Goal: Information Seeking & Learning: Find specific fact

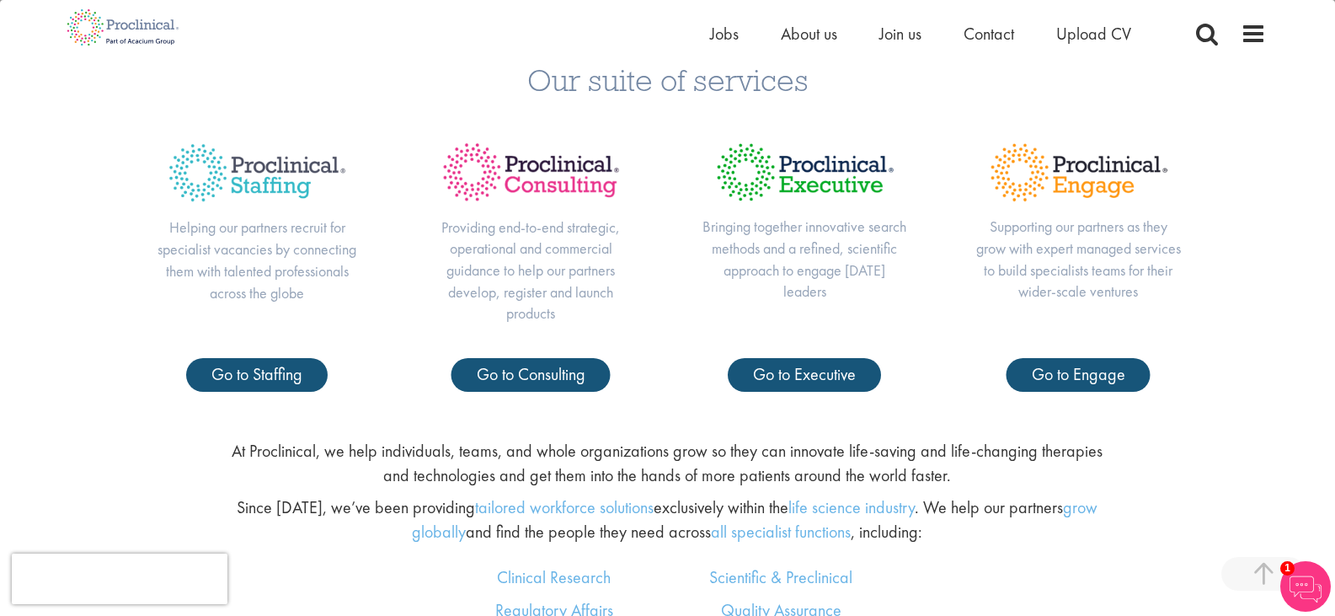
scroll to position [674, 0]
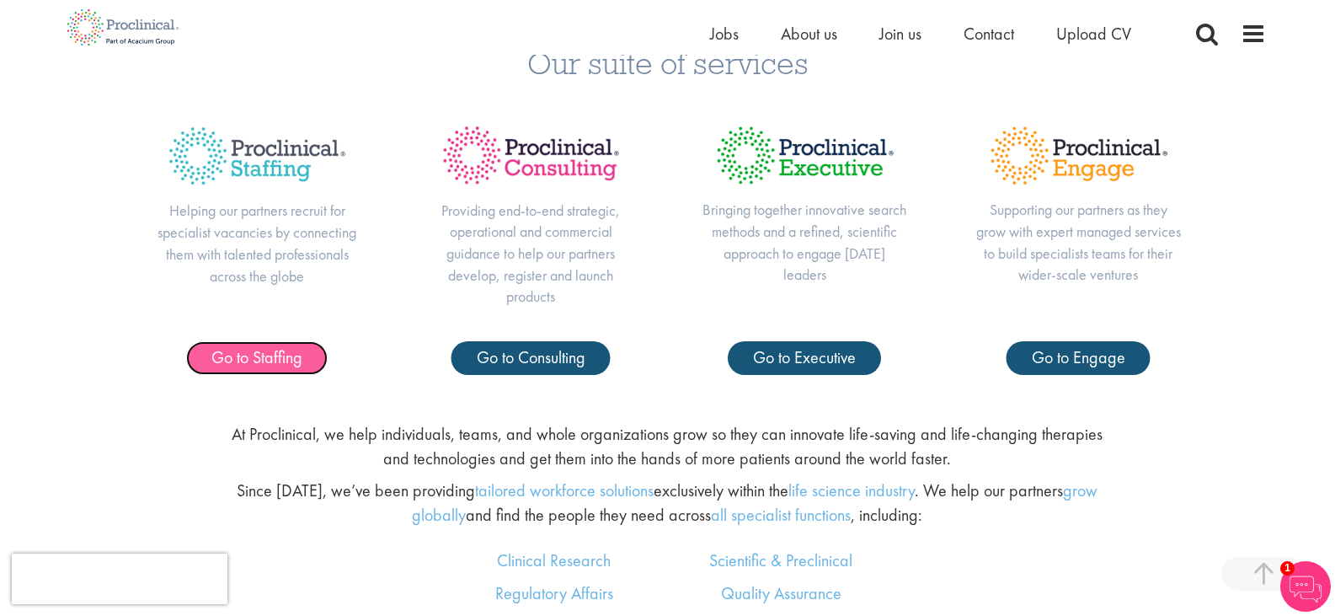
click at [281, 365] on span "Go to Staffing" at bounding box center [256, 357] width 91 height 22
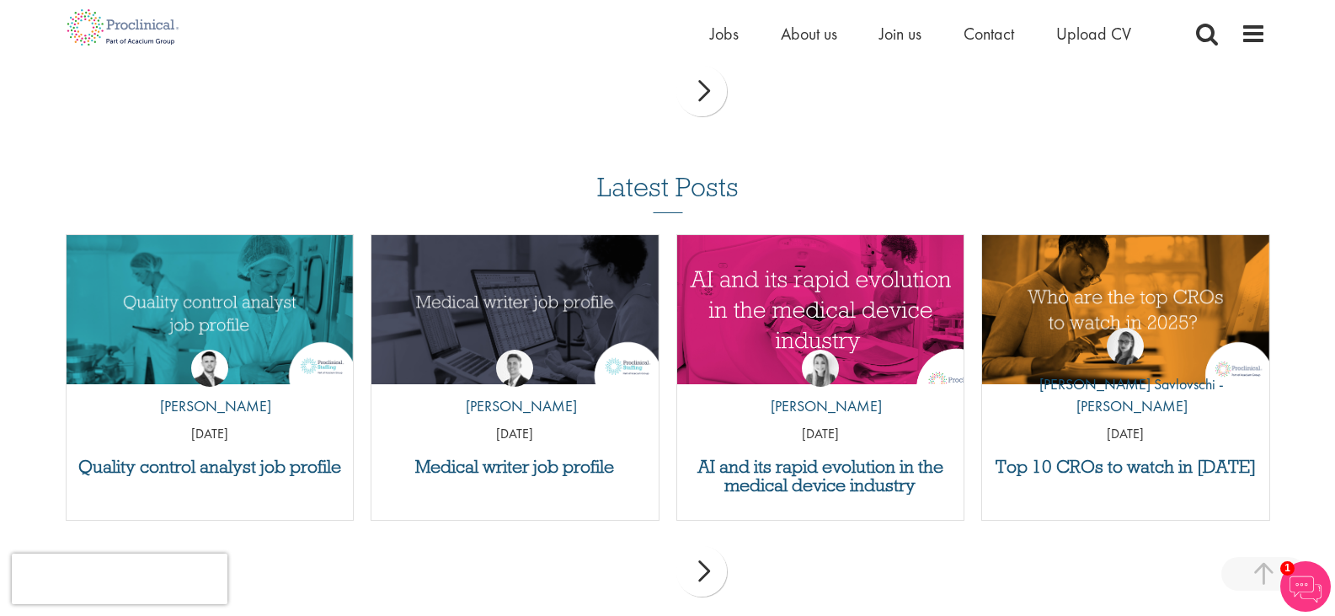
scroll to position [1853, 0]
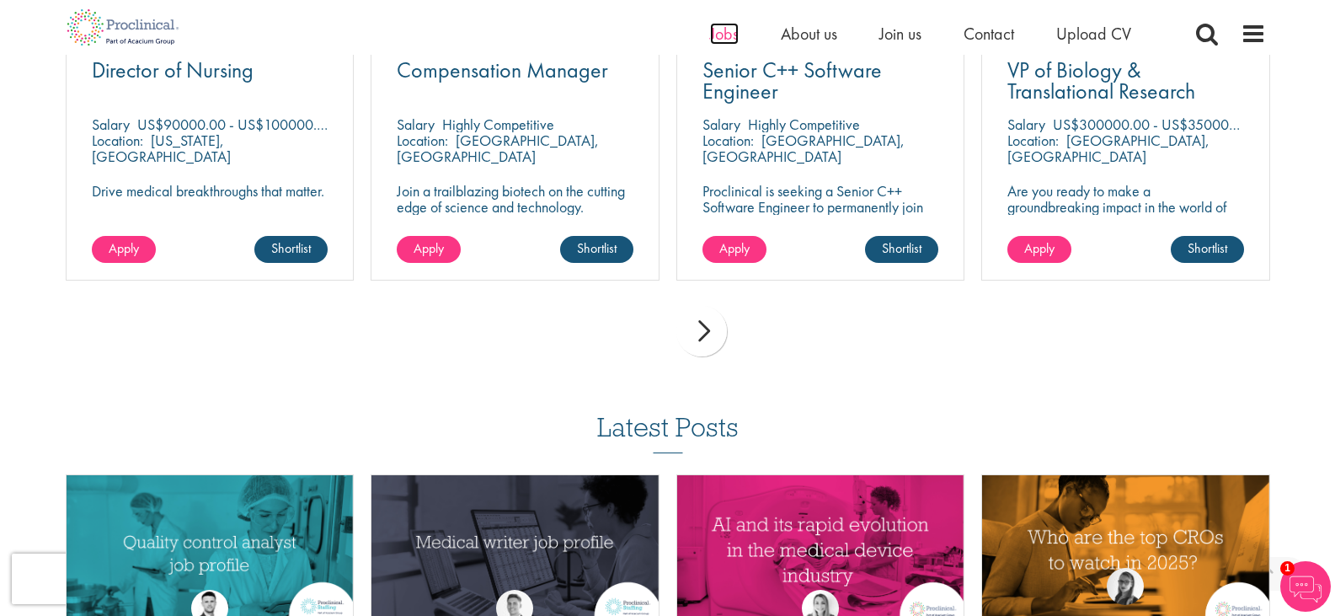
click at [716, 35] on span "Jobs" at bounding box center [724, 34] width 29 height 22
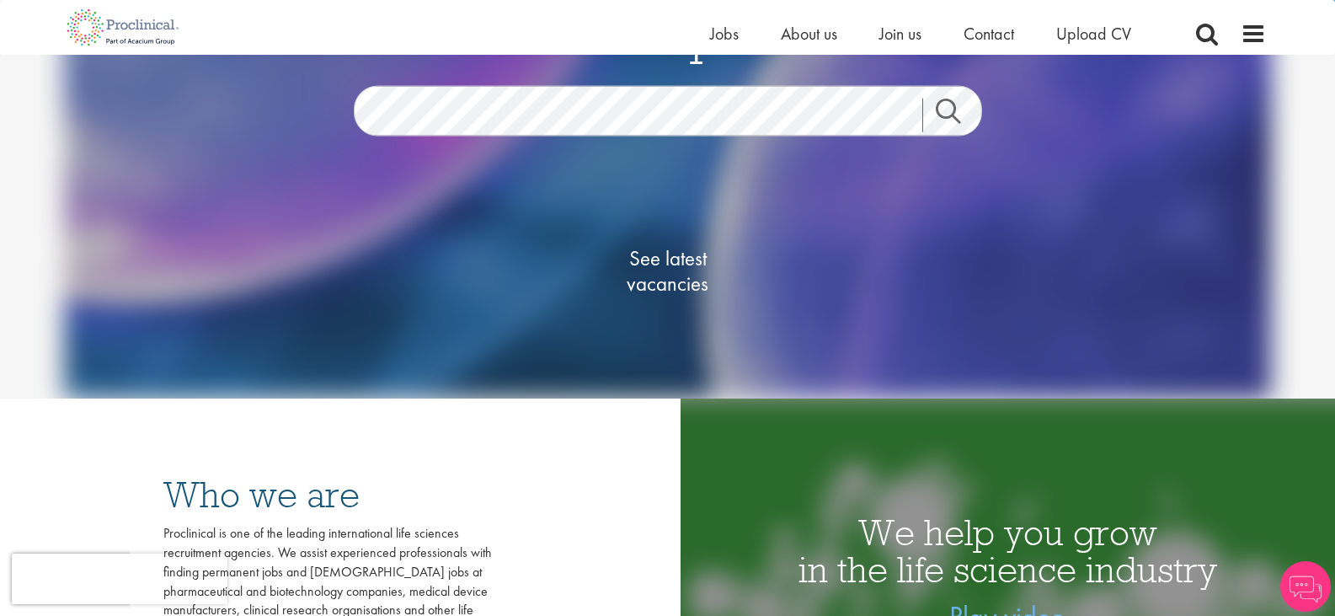
scroll to position [168, 0]
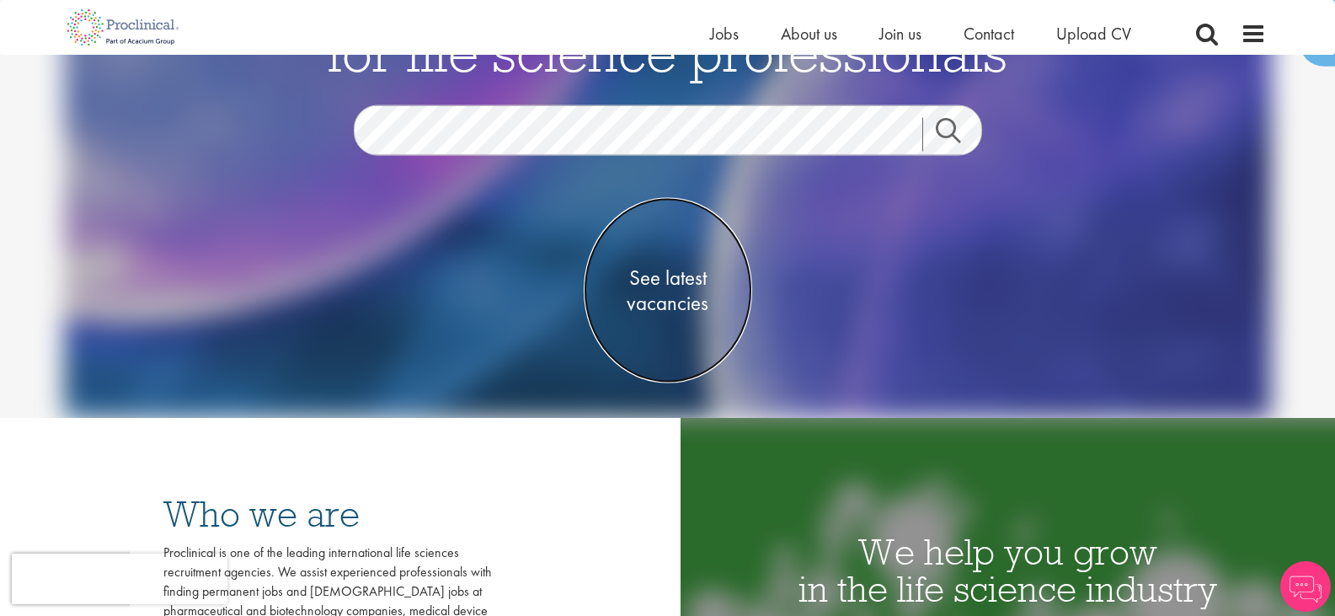
click at [661, 280] on span "See latest vacancies" at bounding box center [668, 290] width 168 height 51
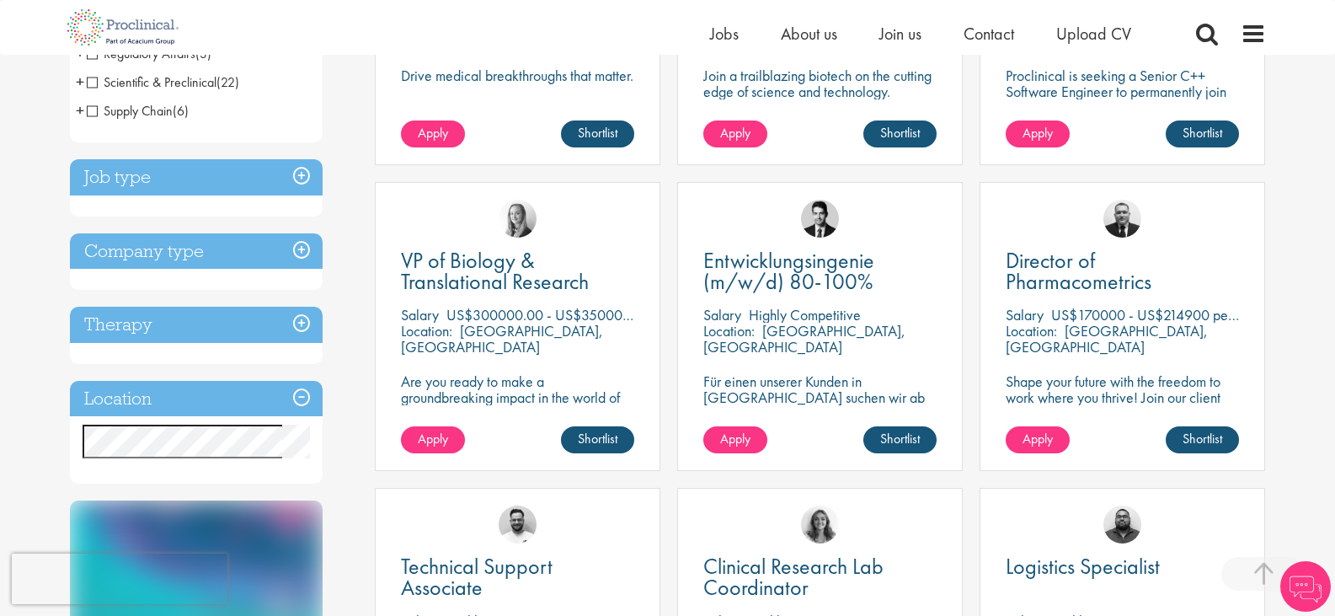
scroll to position [505, 0]
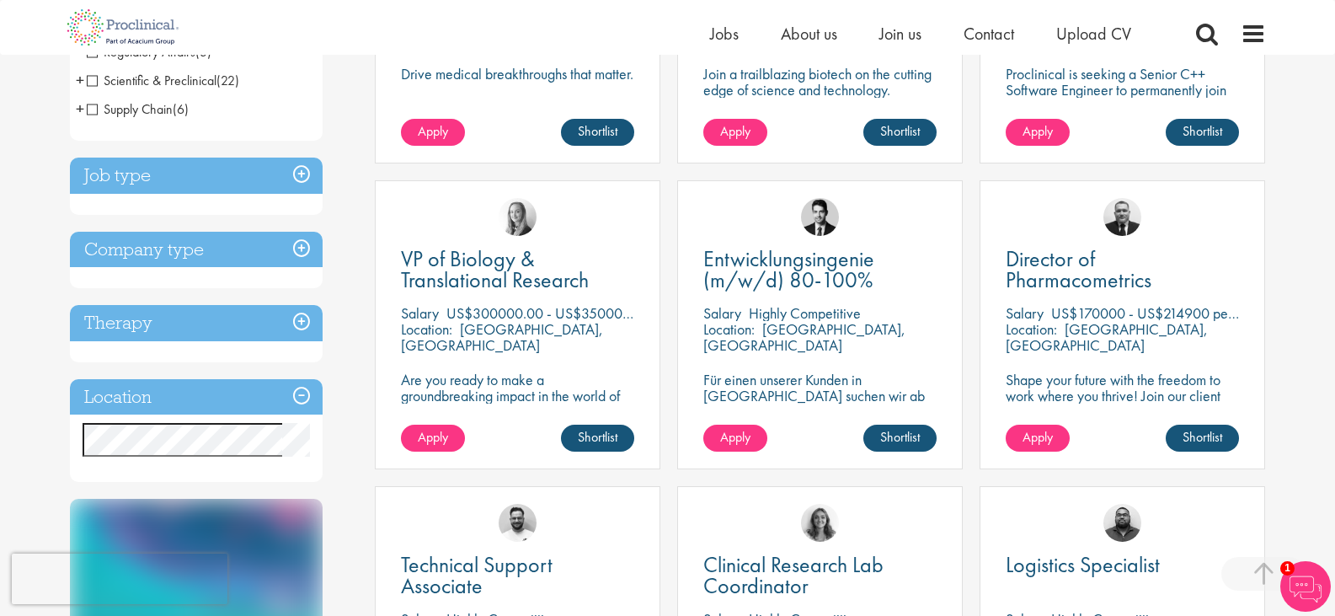
click at [298, 247] on h3 "Company type" at bounding box center [196, 250] width 253 height 36
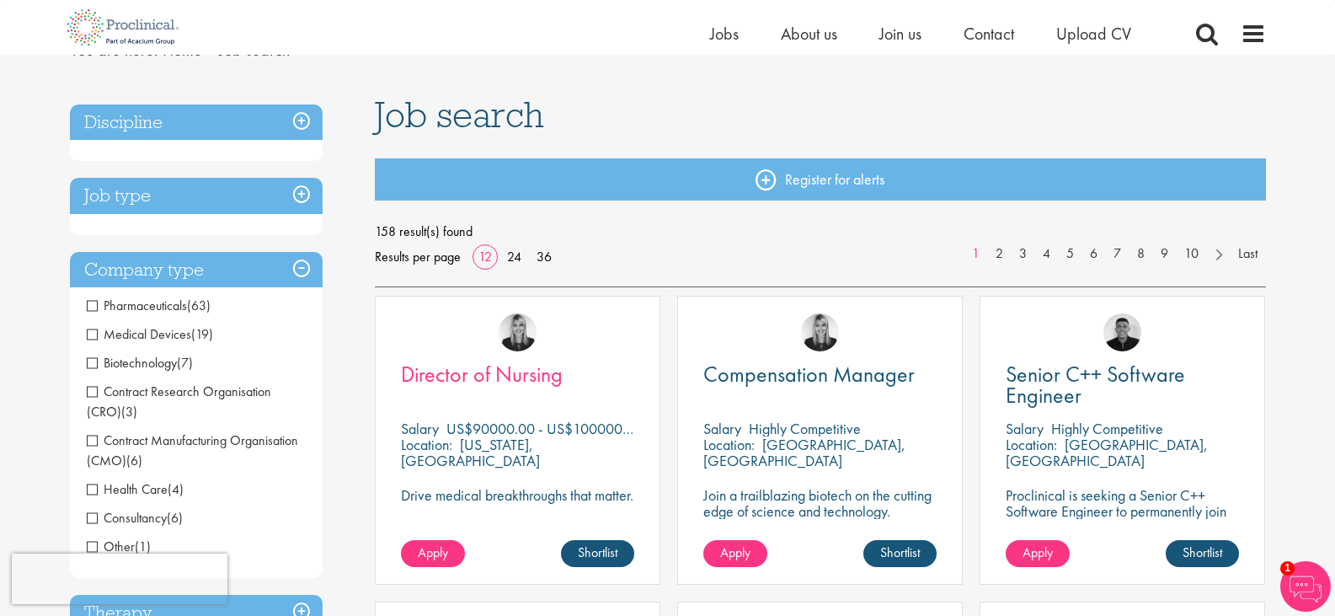
scroll to position [0, 0]
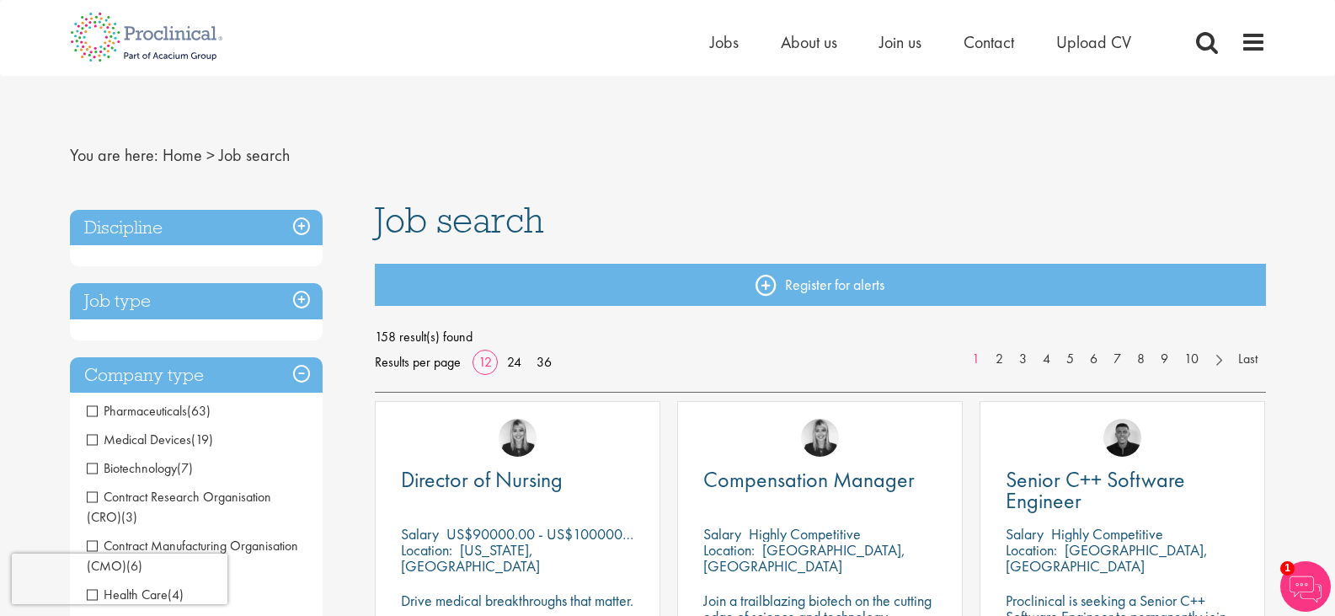
click at [302, 229] on h3 "Discipline" at bounding box center [196, 228] width 253 height 36
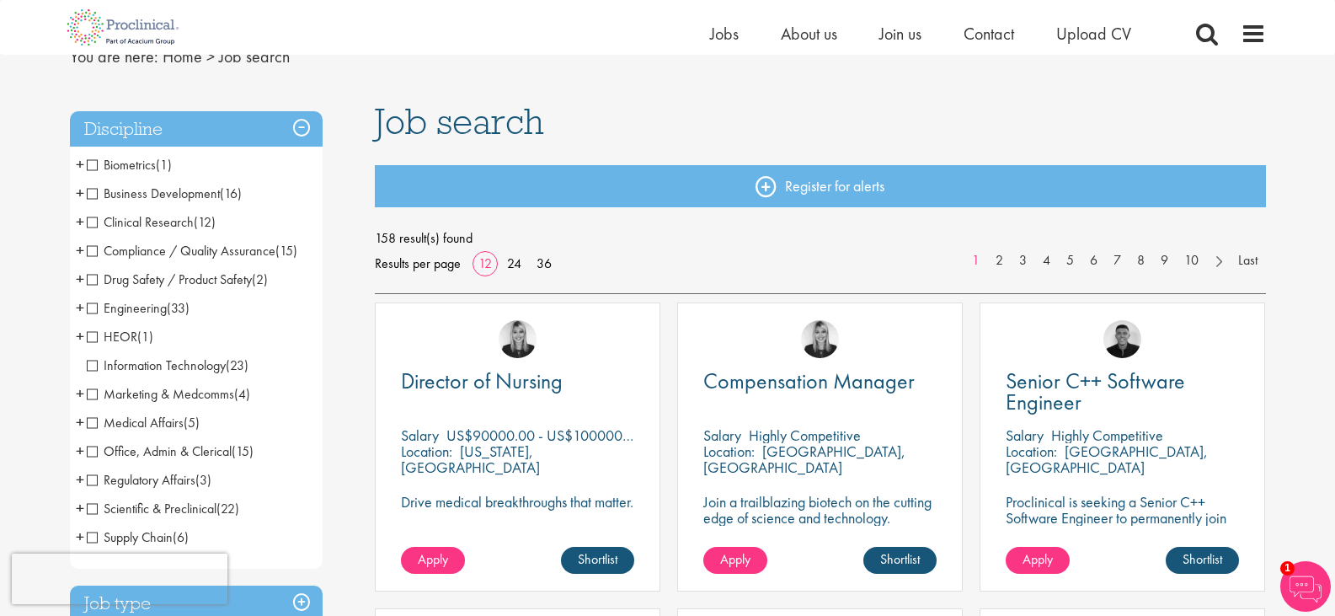
scroll to position [168, 0]
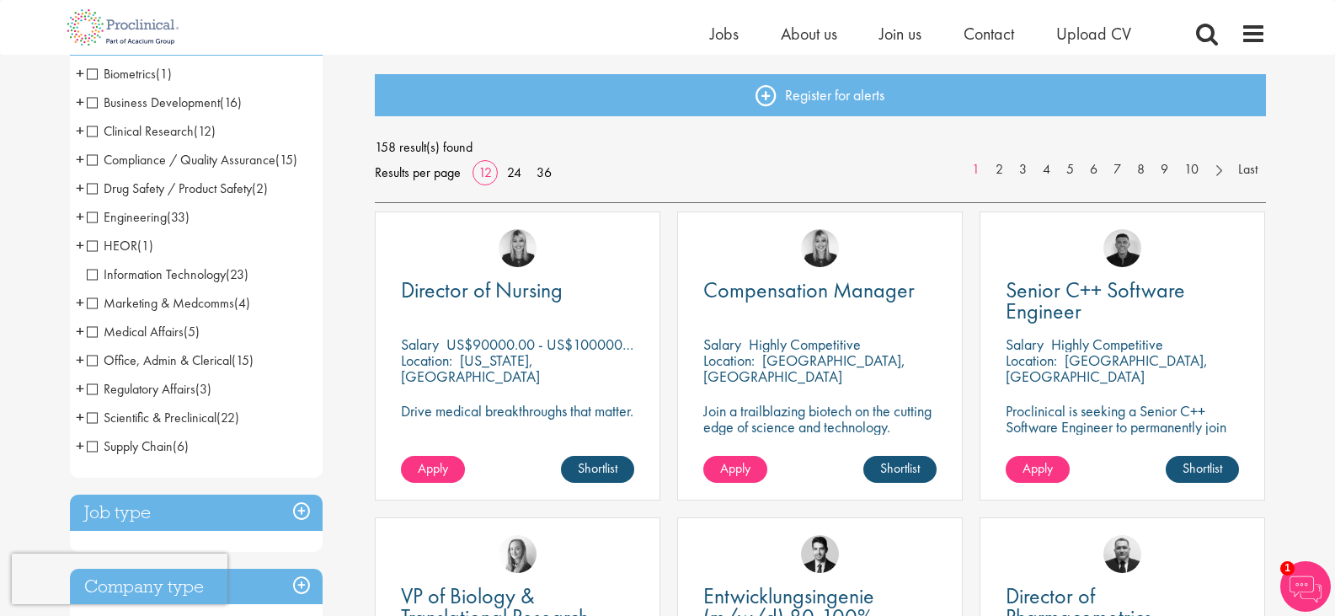
click at [206, 420] on span "Scientific & Preclinical" at bounding box center [152, 418] width 130 height 18
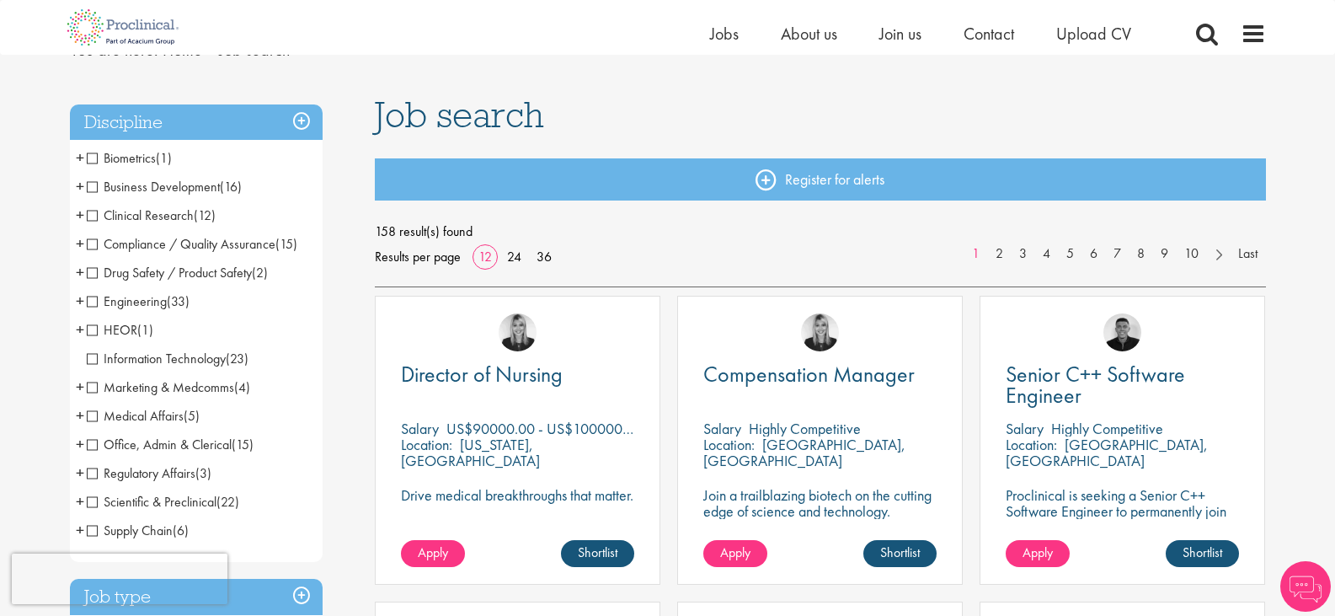
click at [152, 218] on span "Clinical Research" at bounding box center [140, 215] width 107 height 18
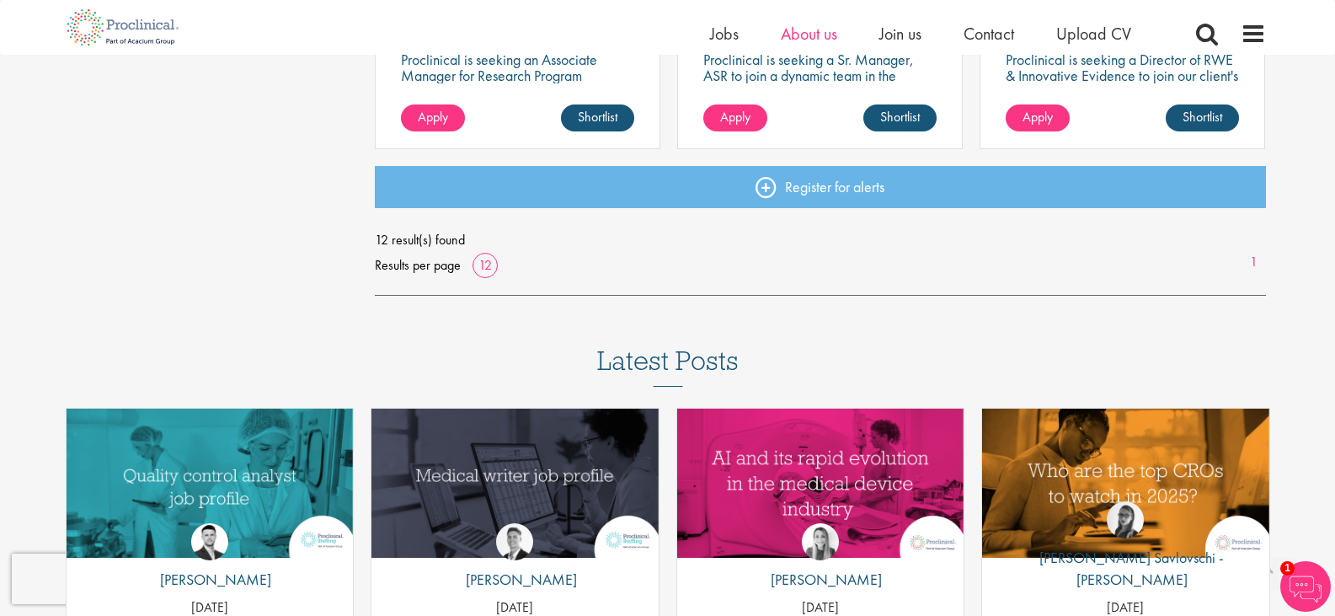
scroll to position [1264, 0]
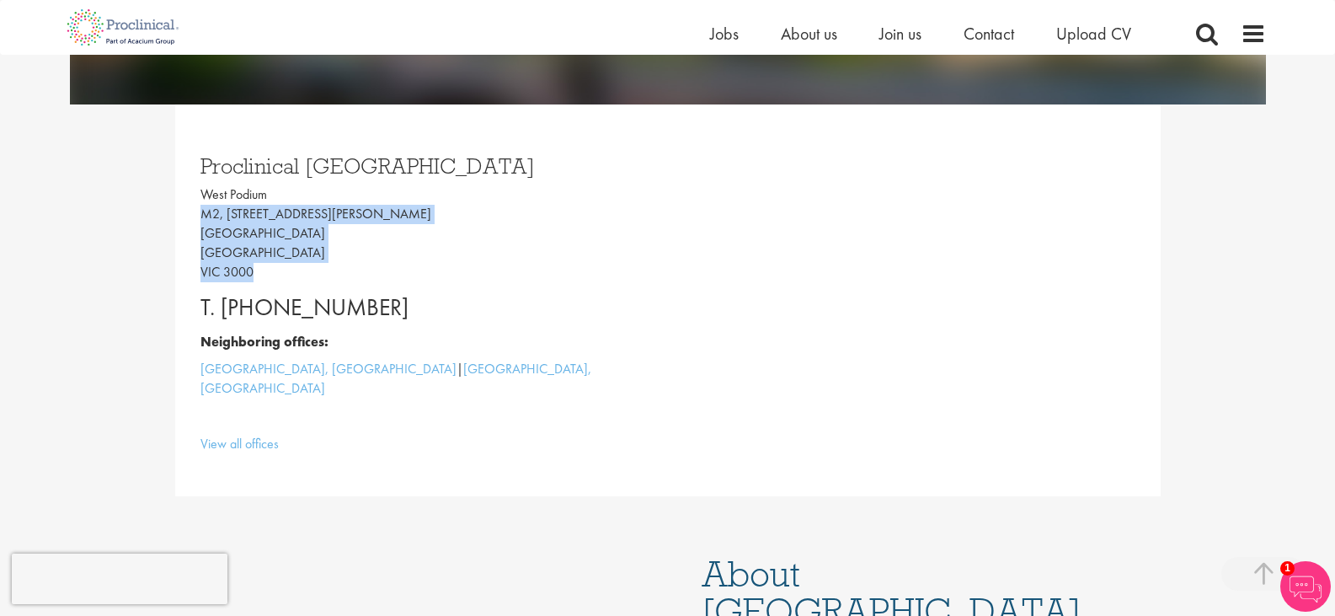
drag, startPoint x: 201, startPoint y: 216, endPoint x: 338, endPoint y: 264, distance: 144.7
click at [338, 264] on p "[GEOGRAPHIC_DATA], [STREET_ADDRESS][PERSON_NAME]" at bounding box center [428, 233] width 455 height 96
copy p "M2, [STREET_ADDRESS][PERSON_NAME]"
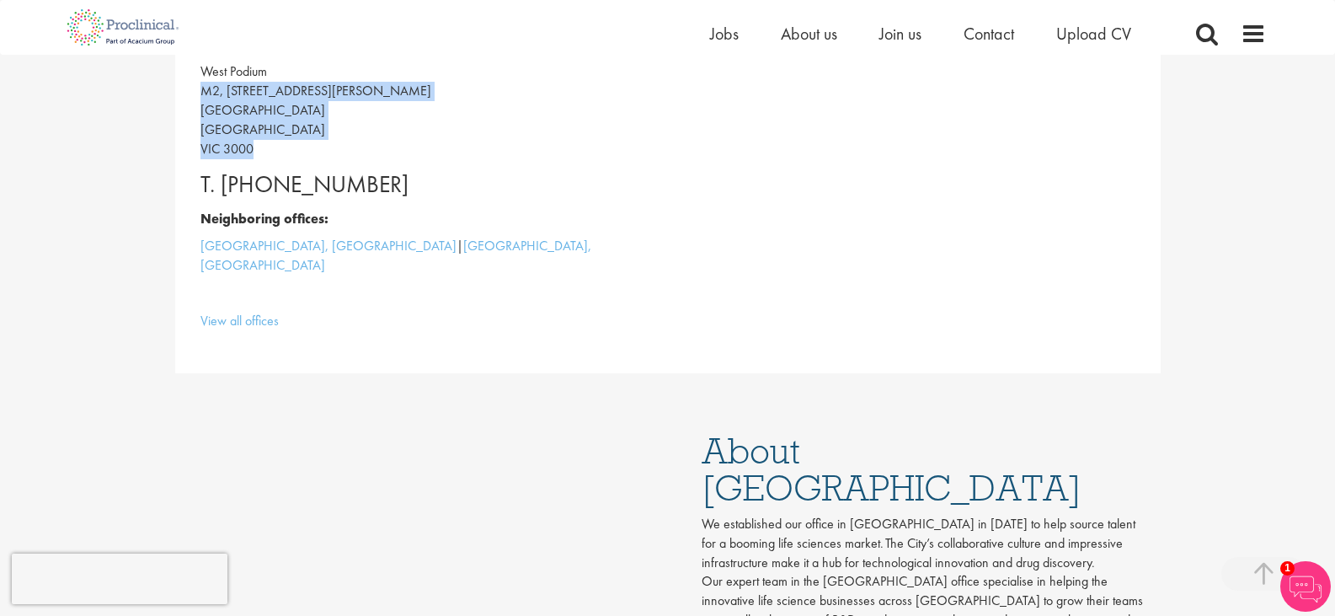
scroll to position [758, 0]
